Goal: Information Seeking & Learning: Learn about a topic

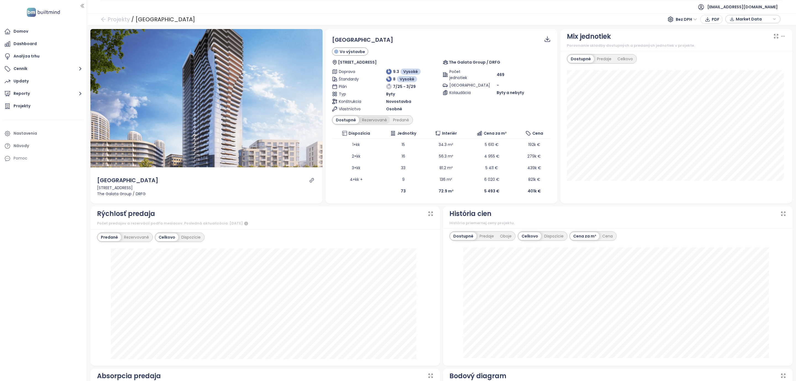
click at [370, 122] on div "Rezervované" at bounding box center [374, 120] width 31 height 8
click at [403, 121] on div "Predané" at bounding box center [401, 120] width 22 height 8
click at [369, 121] on div "Rezervované" at bounding box center [373, 120] width 31 height 8
click at [345, 122] on div "Dostupné" at bounding box center [345, 120] width 25 height 8
click at [372, 121] on div "Rezervované" at bounding box center [374, 120] width 31 height 8
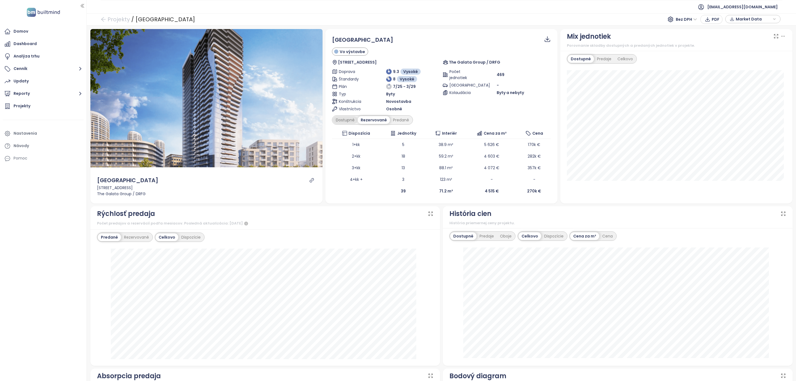
click at [344, 121] on div "Dostupné" at bounding box center [345, 120] width 25 height 8
click at [369, 120] on div "Rezervované" at bounding box center [374, 120] width 31 height 8
click at [342, 121] on div "Dostupné" at bounding box center [345, 120] width 25 height 8
click at [365, 121] on div "Rezervované" at bounding box center [374, 120] width 31 height 8
click at [335, 120] on div "Dostupné" at bounding box center [345, 120] width 25 height 8
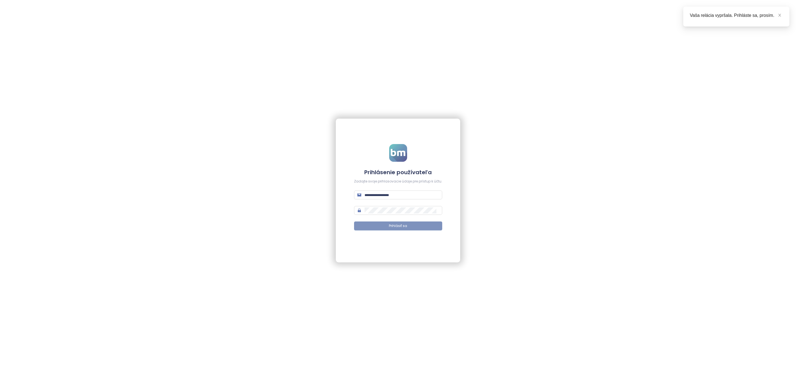
type input "**********"
click at [369, 227] on button "Prihlásiť sa" at bounding box center [398, 226] width 88 height 9
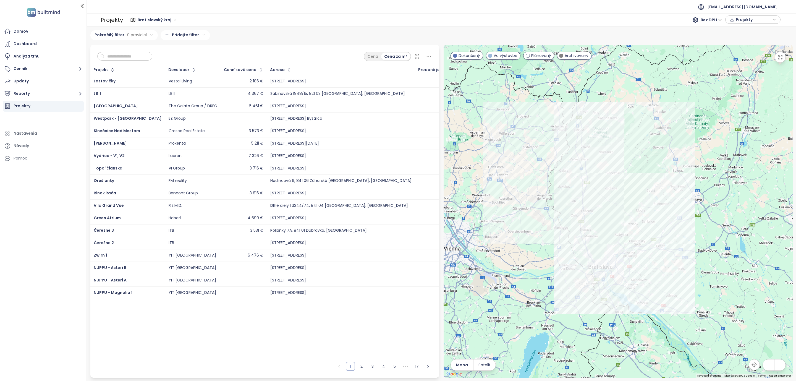
click at [114, 53] on input "text" at bounding box center [127, 56] width 45 height 8
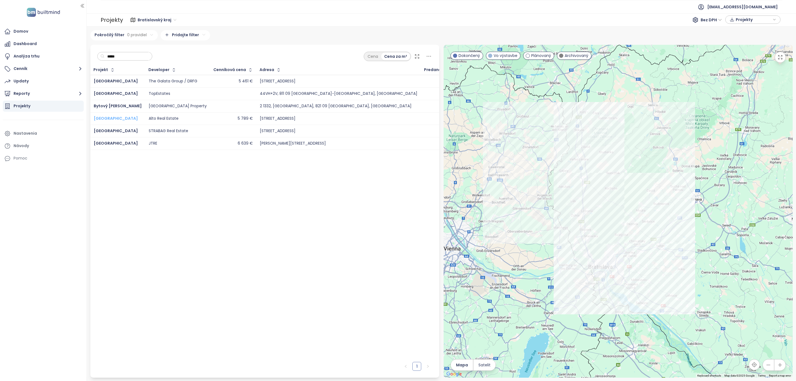
click at [107, 119] on span "SkyPark Tower" at bounding box center [116, 119] width 44 height 6
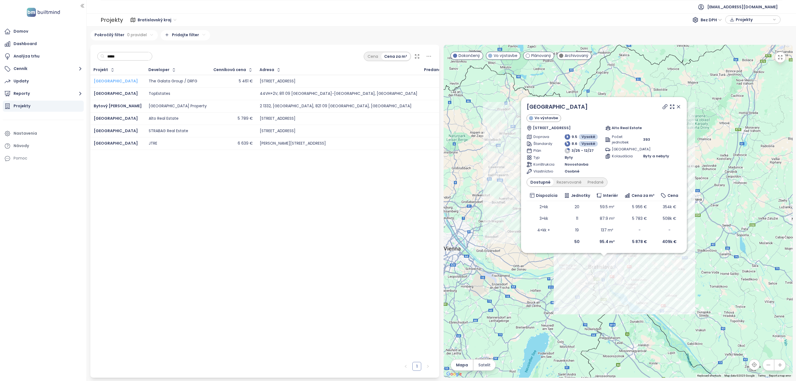
click at [105, 81] on span "Ister Tower" at bounding box center [116, 81] width 44 height 6
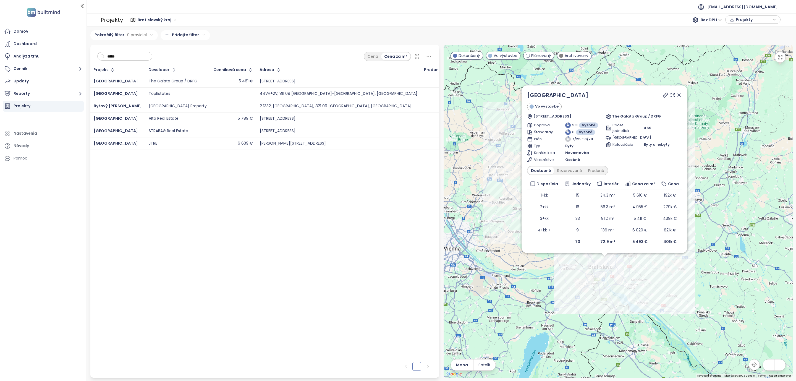
drag, startPoint x: 119, startPoint y: 52, endPoint x: 101, endPoint y: 54, distance: 17.8
click at [101, 54] on div "*****" at bounding box center [124, 56] width 55 height 9
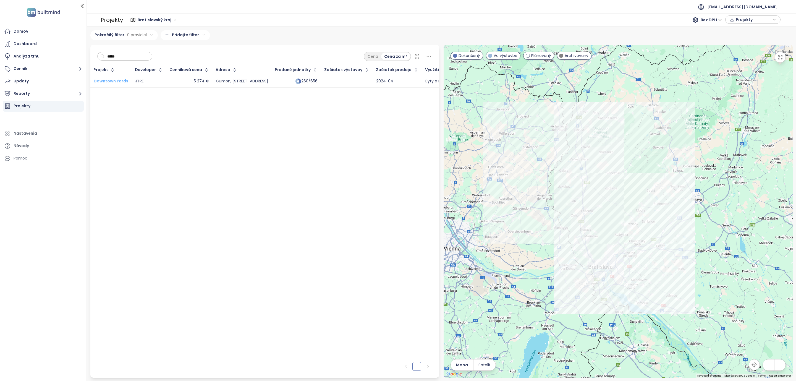
type input "*****"
click at [106, 82] on span "Downtown Yards" at bounding box center [111, 81] width 35 height 6
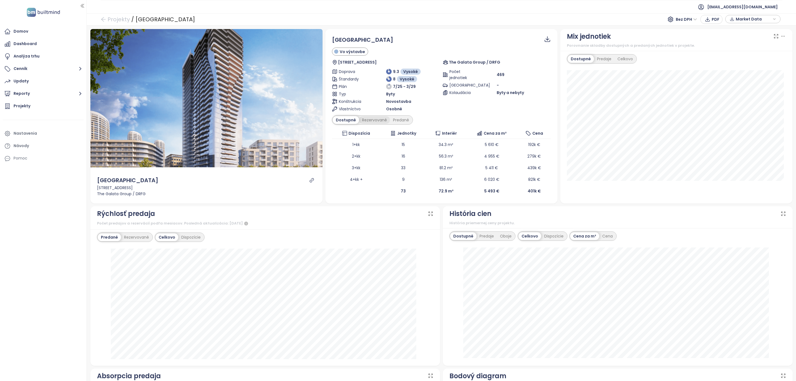
click at [371, 118] on div "Rezervované" at bounding box center [374, 120] width 31 height 8
click at [396, 117] on div "Predané" at bounding box center [401, 120] width 22 height 8
click at [365, 119] on div "Rezervované" at bounding box center [373, 120] width 31 height 8
click at [341, 121] on div "Dostupné" at bounding box center [345, 120] width 25 height 8
